Goal: Task Accomplishment & Management: Manage account settings

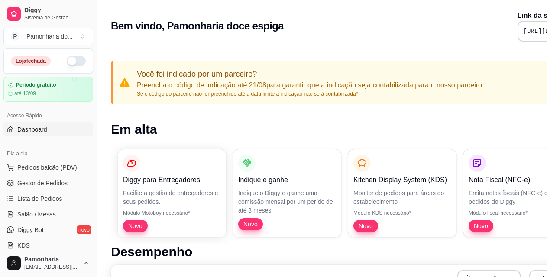
click at [73, 126] on link "Dashboard" at bounding box center [48, 129] width 90 height 14
click at [64, 201] on link "Lista de Pedidos" at bounding box center [48, 199] width 90 height 14
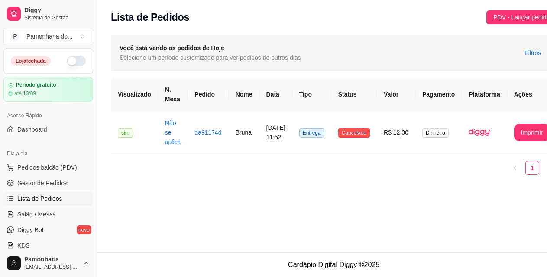
click at [68, 127] on link "Dashboard" at bounding box center [48, 129] width 90 height 14
click at [544, 128] on button "Imprimir" at bounding box center [532, 132] width 36 height 17
click at [539, 128] on button "Imprimir" at bounding box center [532, 132] width 36 height 17
click at [536, 133] on button "Imprimir" at bounding box center [532, 132] width 36 height 17
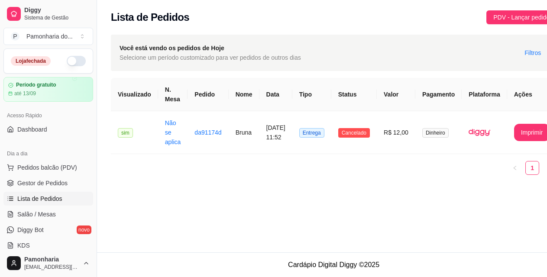
click at [536, 133] on button "Imprimir" at bounding box center [532, 132] width 36 height 17
click at [537, 133] on button "Imprimir" at bounding box center [532, 132] width 36 height 17
click at [529, 132] on button "Imprimir" at bounding box center [532, 132] width 36 height 17
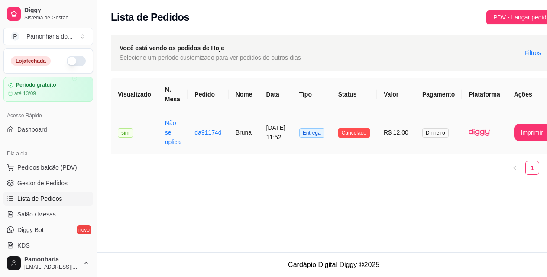
click at [529, 132] on button "Imprimir" at bounding box center [532, 132] width 36 height 17
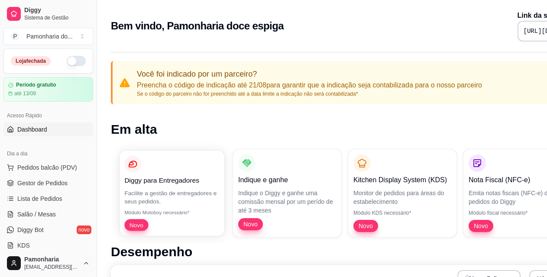
click at [197, 177] on p "Diggy para Entregadores" at bounding box center [171, 180] width 95 height 10
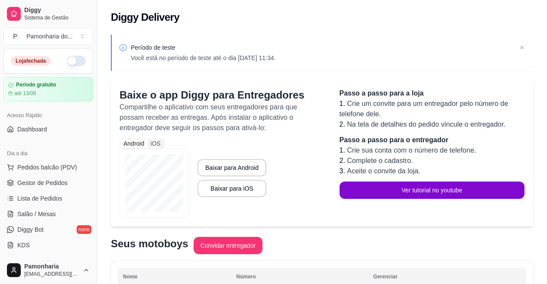
click at [39, 42] on button "P Pamonharia do ..." at bounding box center [48, 36] width 90 height 17
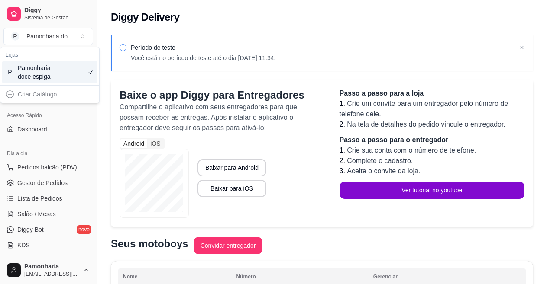
click at [86, 74] on div "P Pamonharia doce espiga" at bounding box center [49, 72] width 95 height 23
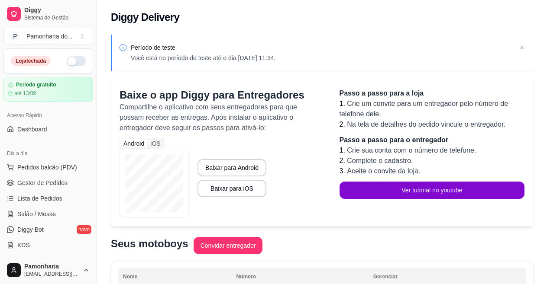
click at [58, 190] on link "Gestor de Pedidos" at bounding box center [48, 183] width 90 height 14
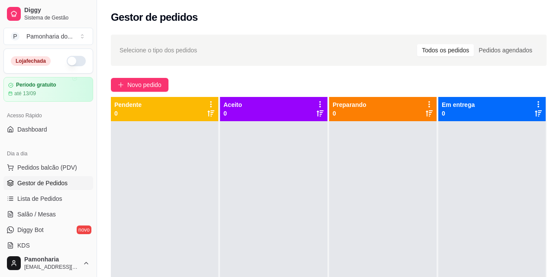
click at [288, 115] on div "Aceito 0" at bounding box center [273, 108] width 100 height 17
click at [66, 264] on html "Diggy Sistema de Gestão P Pamonharia do ... Loja fechada Período gratuito até 1…" at bounding box center [273, 138] width 547 height 277
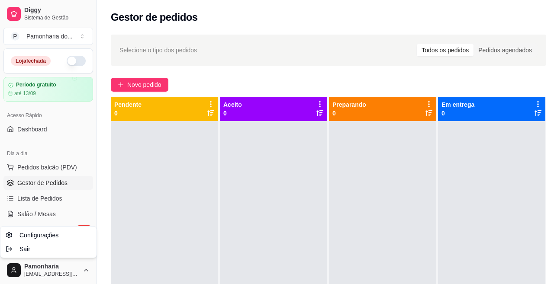
click at [89, 153] on html "Diggy Sistema de Gestão P Pamonharia do ... Loja fechada Período gratuito até 1…" at bounding box center [277, 142] width 554 height 284
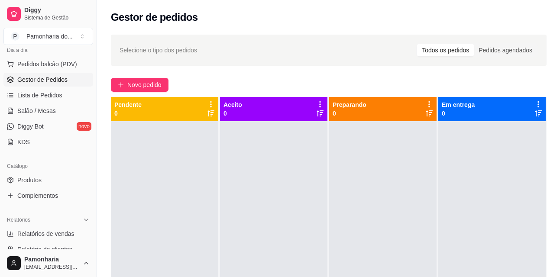
scroll to position [104, 0]
click at [54, 174] on link "Produtos" at bounding box center [48, 180] width 90 height 14
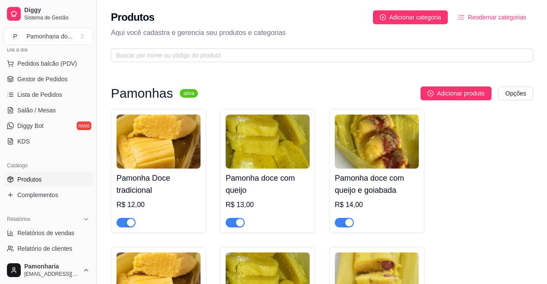
click at [42, 79] on span "Gestor de Pedidos" at bounding box center [42, 79] width 50 height 9
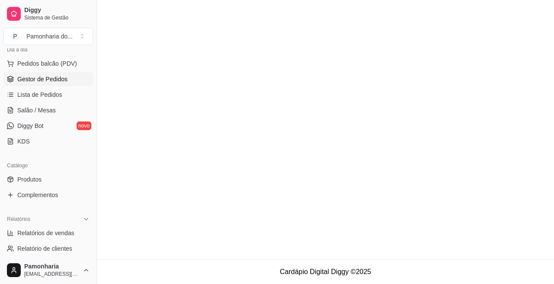
click at [42, 80] on span "Gestor de Pedidos" at bounding box center [42, 79] width 50 height 9
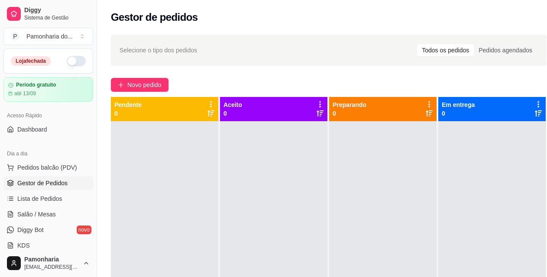
click at [74, 63] on button "button" at bounding box center [76, 61] width 19 height 10
click at [204, 155] on div at bounding box center [164, 259] width 107 height 277
click at [196, 142] on div at bounding box center [164, 259] width 107 height 277
click at [209, 105] on icon at bounding box center [211, 104] width 8 height 8
click at [170, 215] on div at bounding box center [164, 259] width 107 height 277
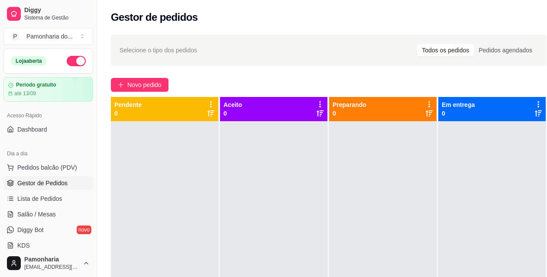
click at [257, 179] on div at bounding box center [273, 259] width 107 height 277
click at [48, 228] on link "Diggy Bot novo" at bounding box center [48, 230] width 90 height 14
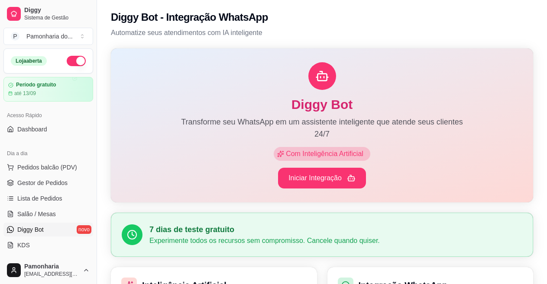
click at [73, 56] on button "button" at bounding box center [76, 61] width 19 height 10
click at [67, 86] on div "Período gratuito" at bounding box center [48, 85] width 80 height 6
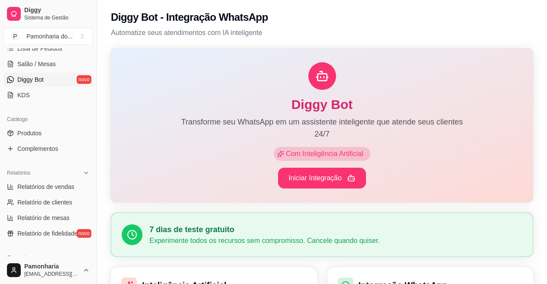
scroll to position [173, 0]
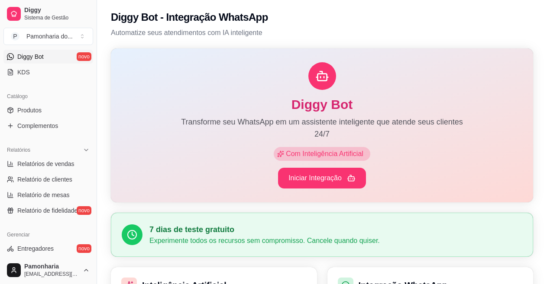
click at [67, 249] on link "Entregadores novo" at bounding box center [48, 249] width 90 height 14
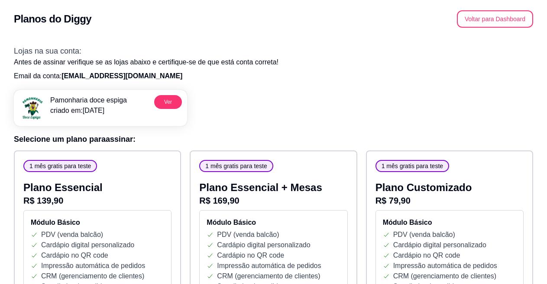
click at [240, 97] on div "Pamonharia doce espiga criado em: [DATE] Ver" at bounding box center [273, 104] width 519 height 43
click at [168, 95] on div "Pamonharia doce espiga criado em: [DATE] Ver" at bounding box center [100, 108] width 173 height 36
